Goal: Task Accomplishment & Management: Manage account settings

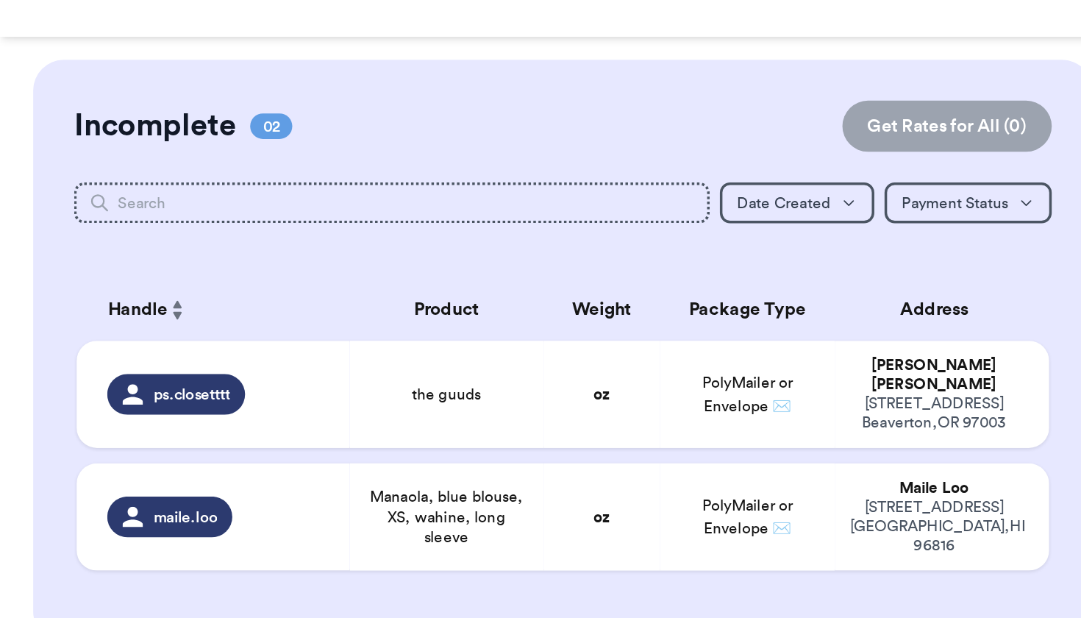
scroll to position [18, 0]
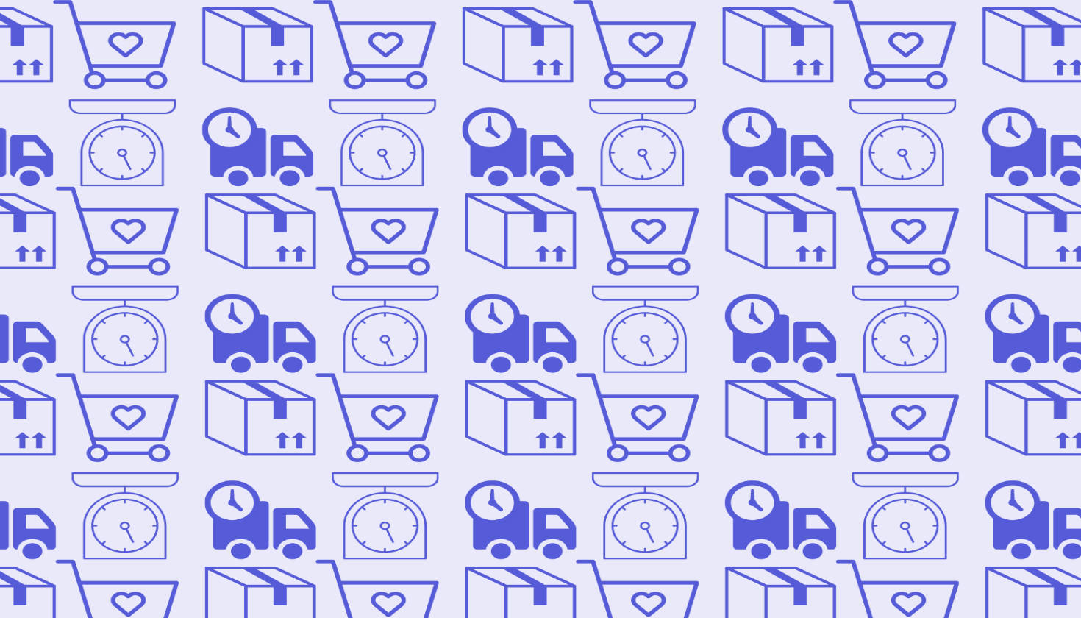
type input "aloha.pula@gmail.com"
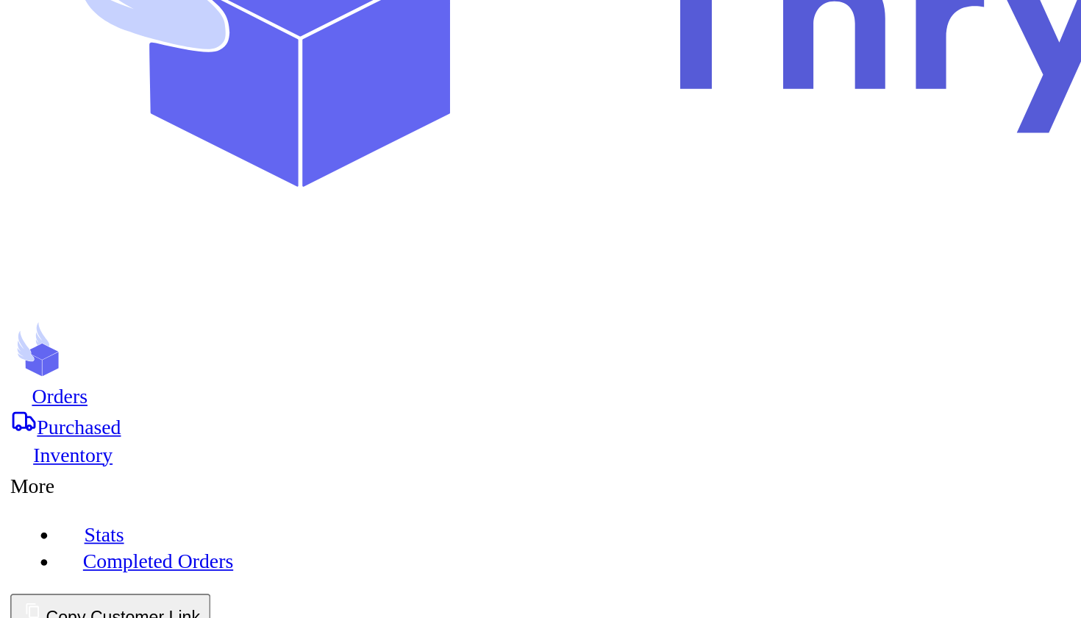
scroll to position [796, 0]
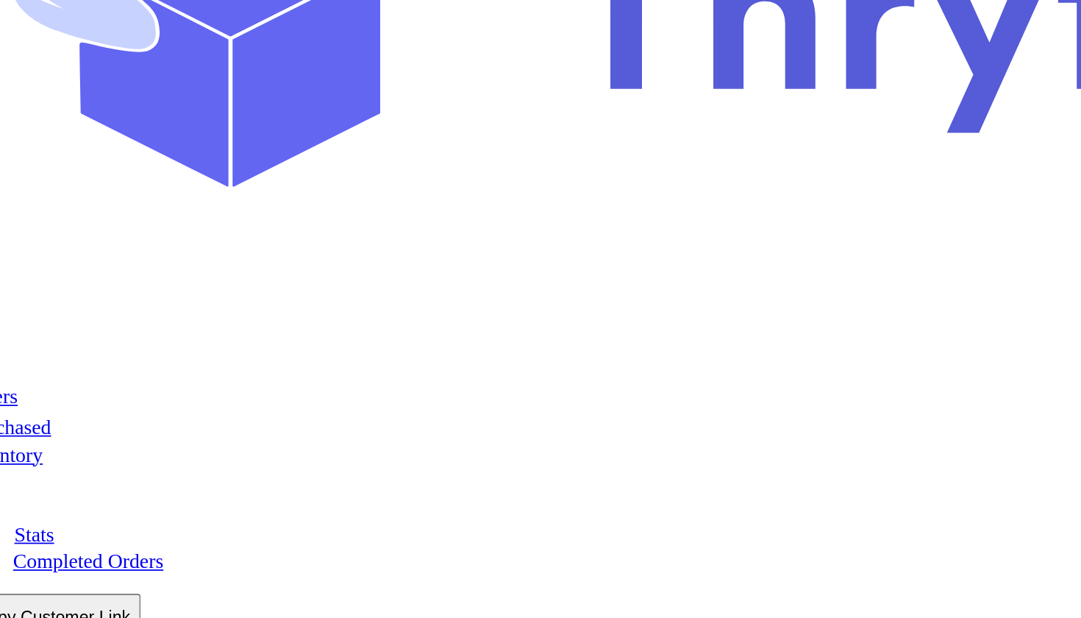
type input "one freshie"
type input "2 freshies"
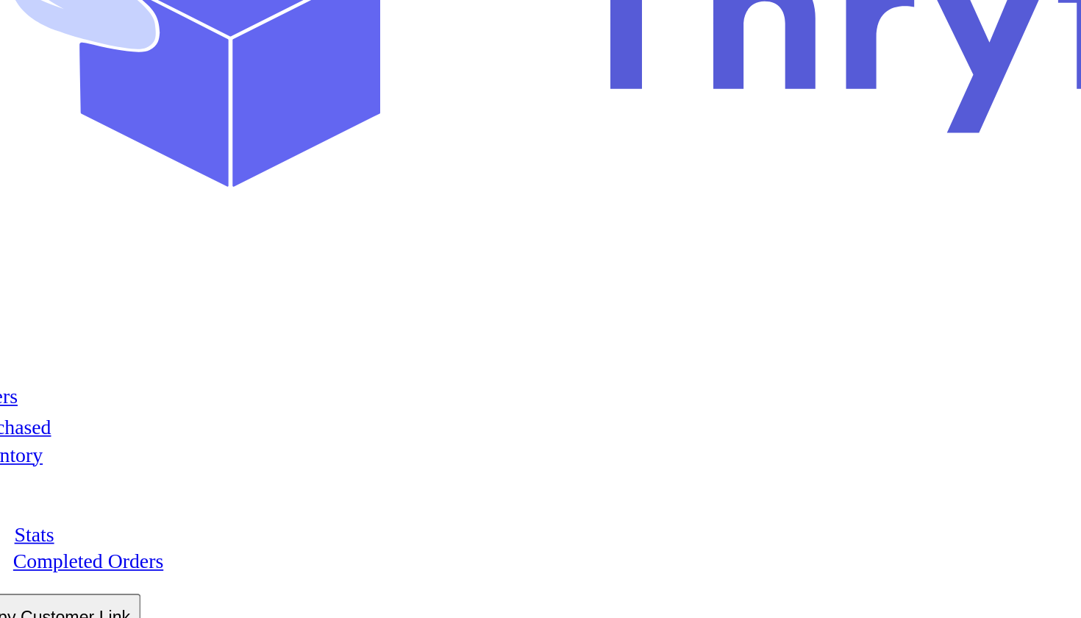
scroll to position [336, 0]
type input "Freshies"
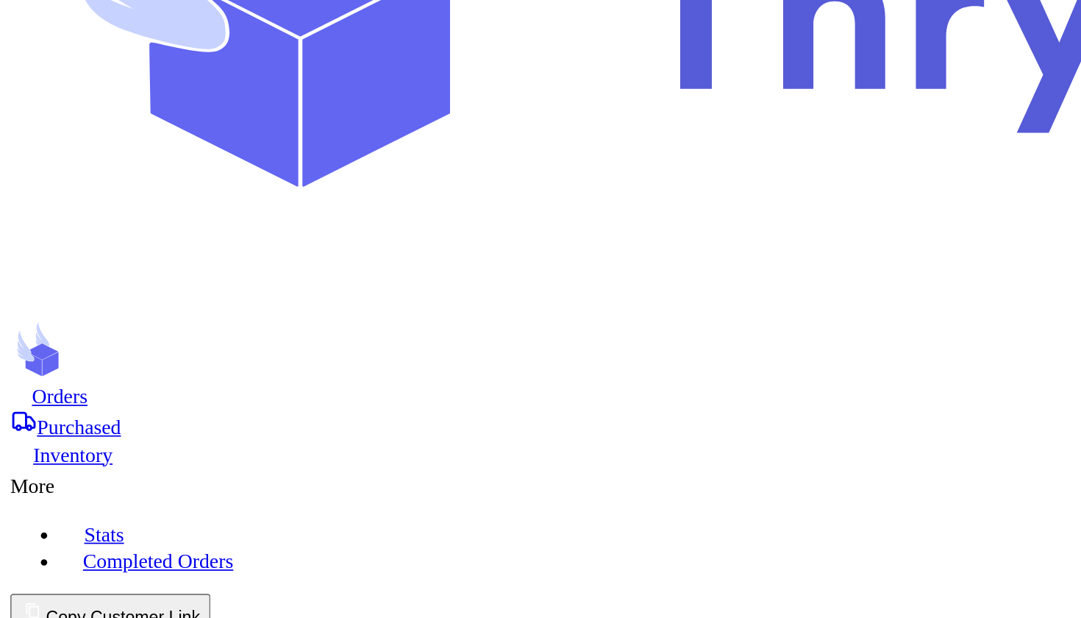
scroll to position [38, 0]
type input "Mu'u blind bag"
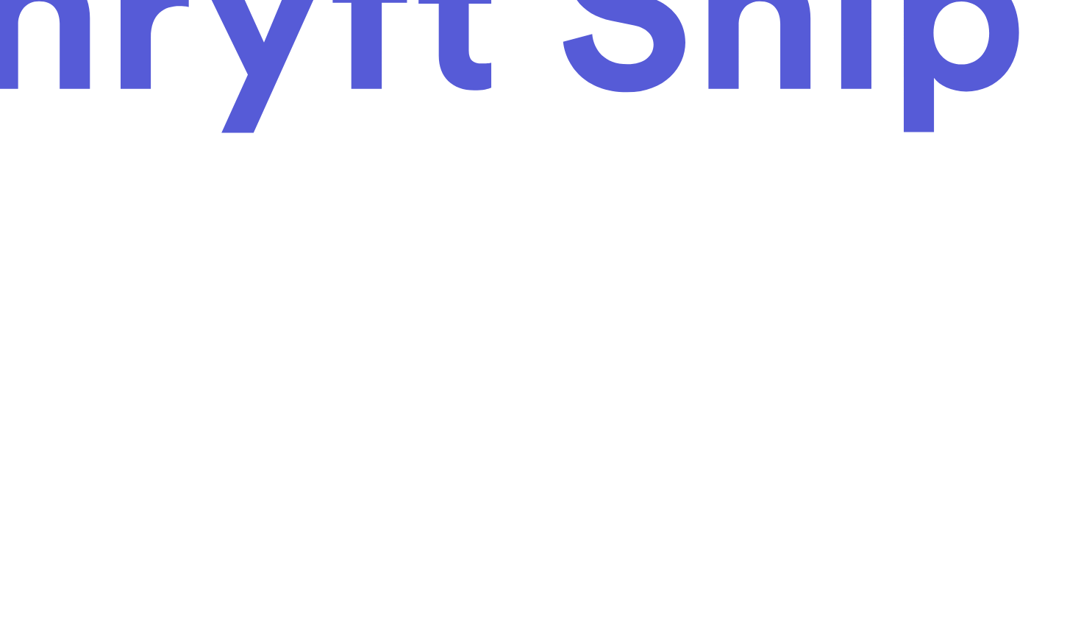
scroll to position [0, 0]
